Goal: Task Accomplishment & Management: Manage account settings

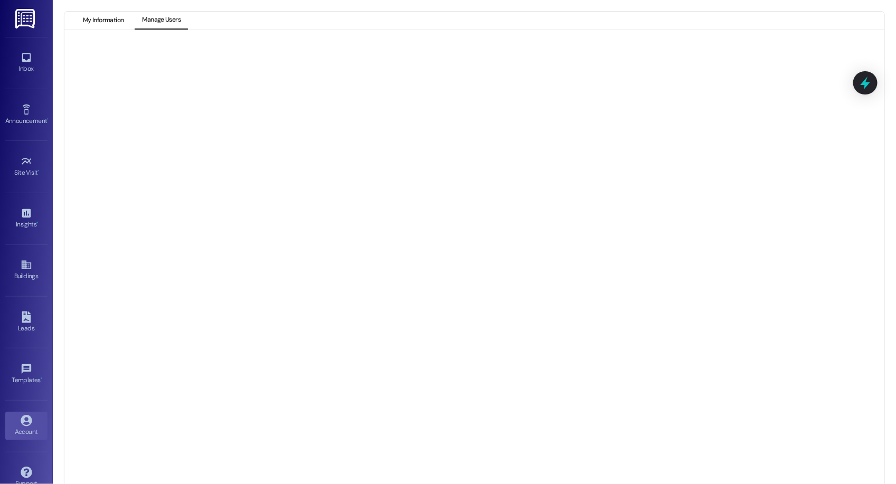
click at [107, 20] on button "My Information" at bounding box center [102, 21] width 55 height 18
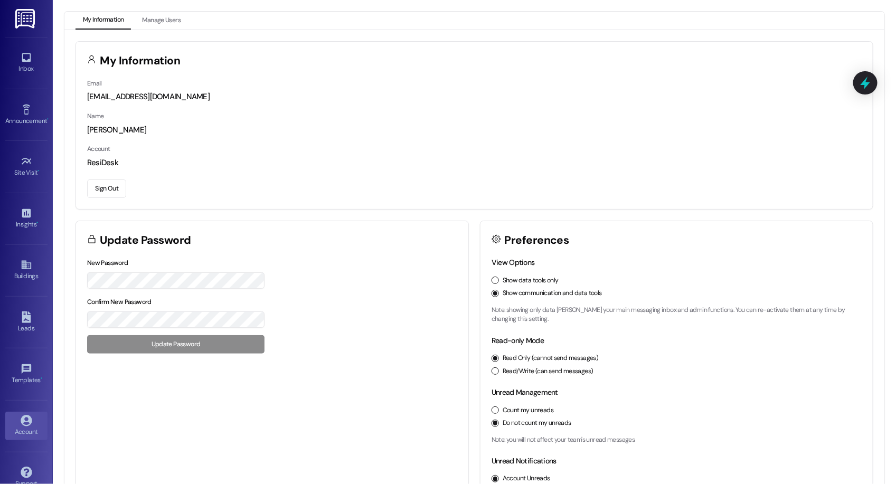
click at [113, 179] on button "Sign Out" at bounding box center [106, 188] width 39 height 18
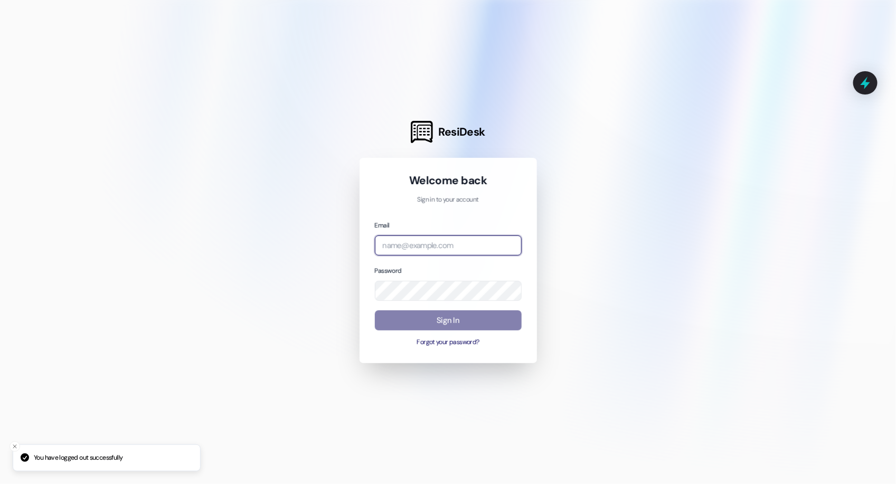
click at [517, 248] on input "email" at bounding box center [448, 245] width 147 height 21
click at [0, 483] on com-1password-button at bounding box center [0, 484] width 0 height 0
type input "[EMAIL_ADDRESS][DOMAIN_NAME]"
